Goal: Navigation & Orientation: Find specific page/section

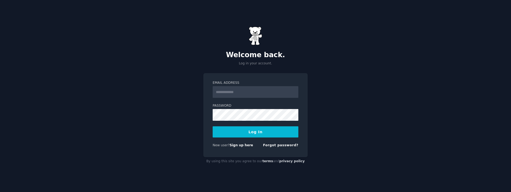
click at [252, 91] on input "Email Address" at bounding box center [256, 92] width 86 height 12
click at [251, 92] on input "Email Address" at bounding box center [256, 92] width 86 height 12
click at [246, 91] on input "Email Address" at bounding box center [256, 92] width 86 height 12
type input "**********"
click at [257, 131] on button "Log In" at bounding box center [256, 132] width 86 height 11
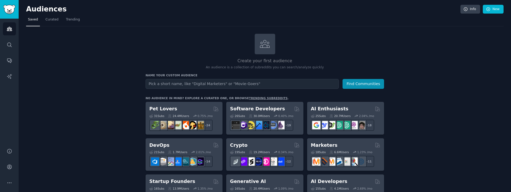
click at [390, 17] on nav "Saved Curated Trending" at bounding box center [265, 20] width 478 height 11
